Goal: Information Seeking & Learning: Check status

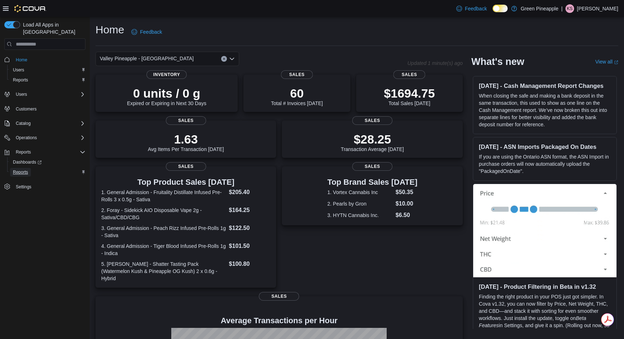
click at [19, 169] on span "Reports" at bounding box center [20, 172] width 15 height 6
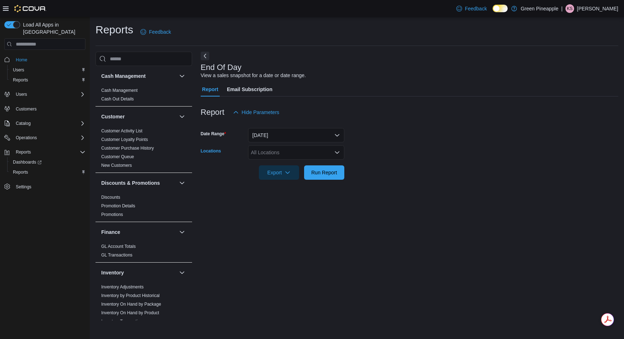
click at [284, 150] on div "All Locations" at bounding box center [296, 152] width 96 height 14
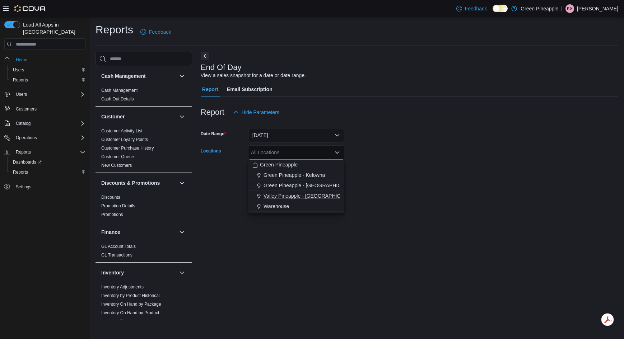
click at [314, 197] on span "Valley Pineapple - [GEOGRAPHIC_DATA]" at bounding box center [311, 195] width 94 height 7
click at [471, 194] on div "End Of Day View a sales snapshot for a date or date range. Report Email Subscri…" at bounding box center [410, 186] width 418 height 269
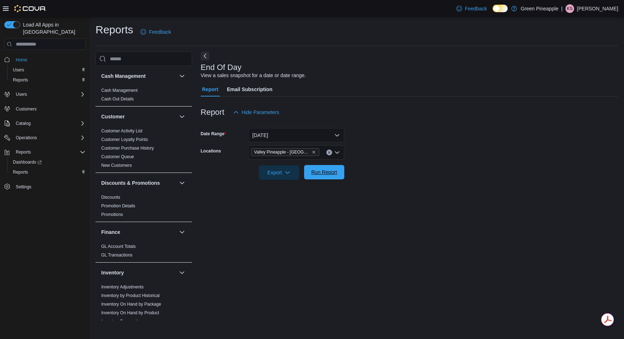
click at [325, 177] on span "Run Report" at bounding box center [324, 172] width 32 height 14
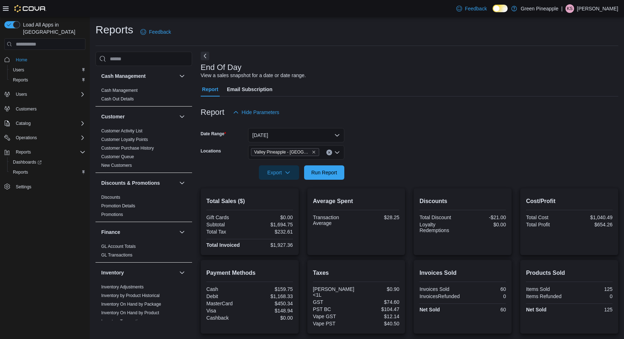
scroll to position [64, 0]
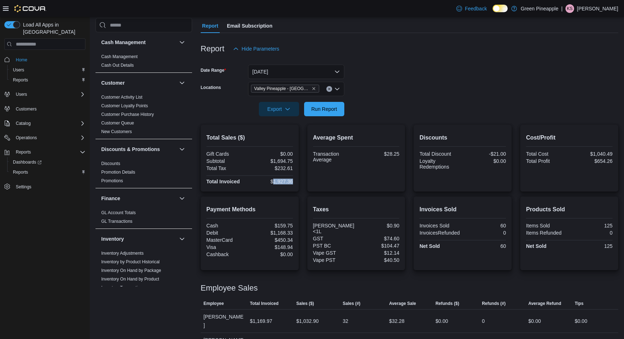
drag, startPoint x: 274, startPoint y: 182, endPoint x: 293, endPoint y: 183, distance: 18.8
click at [293, 183] on div "$1,927.36" at bounding box center [272, 182] width 42 height 6
copy div "1,927.36"
